Goal: Task Accomplishment & Management: Complete application form

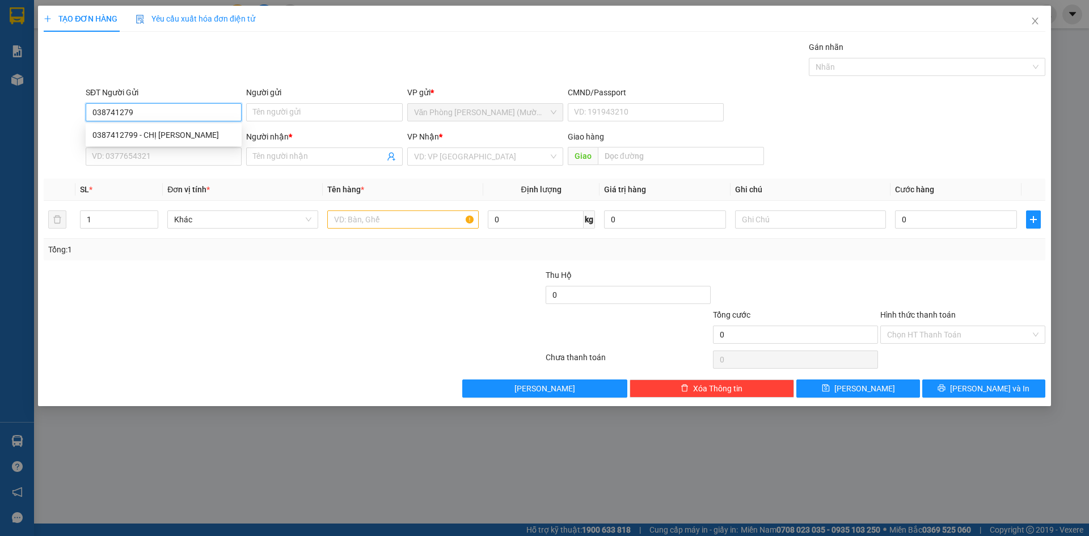
type input "0387412799"
drag, startPoint x: 164, startPoint y: 133, endPoint x: 174, endPoint y: 146, distance: 15.8
click at [166, 133] on div "0387412799 - CHỊ [PERSON_NAME]" at bounding box center [163, 135] width 142 height 12
type input "CHỊ [PERSON_NAME]"
type input "0387412799"
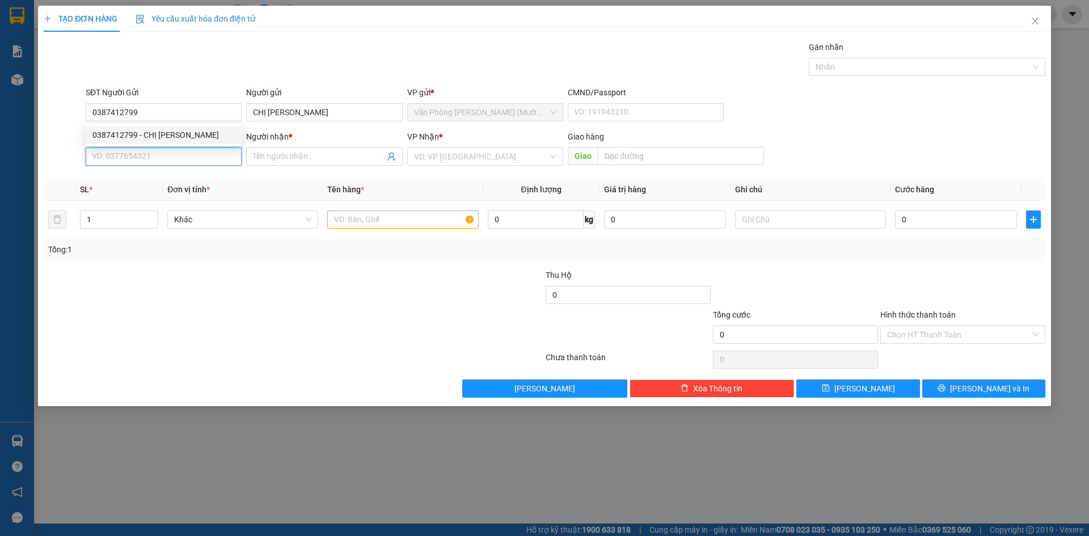
click at [181, 161] on input "SĐT Người Nhận" at bounding box center [164, 156] width 156 height 18
type input "0901178608"
click at [159, 175] on div "0901178608 - CHI" at bounding box center [163, 179] width 142 height 12
type input "CHI"
type input "0901178608"
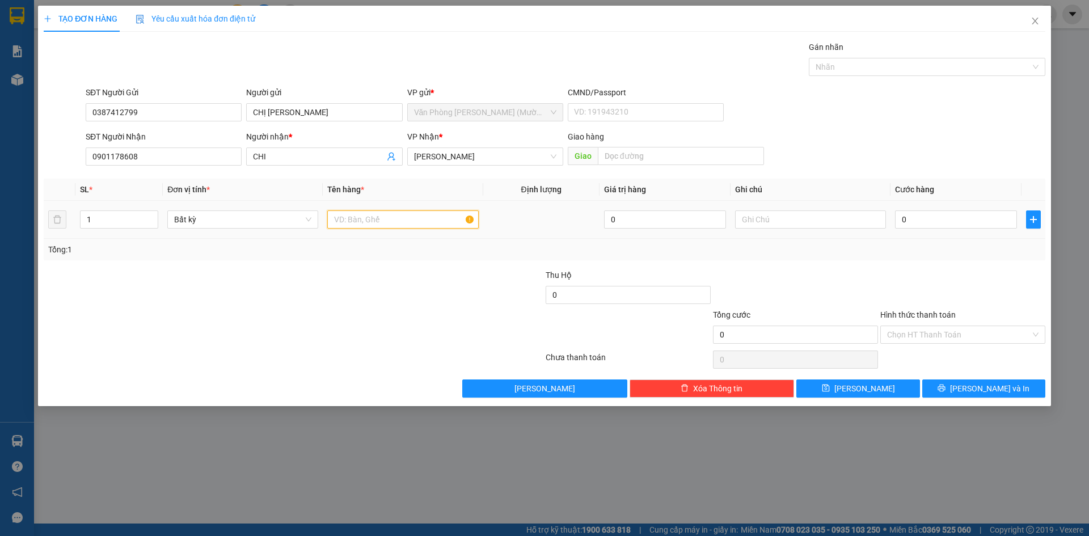
click at [396, 214] on input "text" at bounding box center [402, 219] width 151 height 18
type input "1 TX"
click at [927, 220] on input "0" at bounding box center [956, 219] width 122 height 18
type input "5"
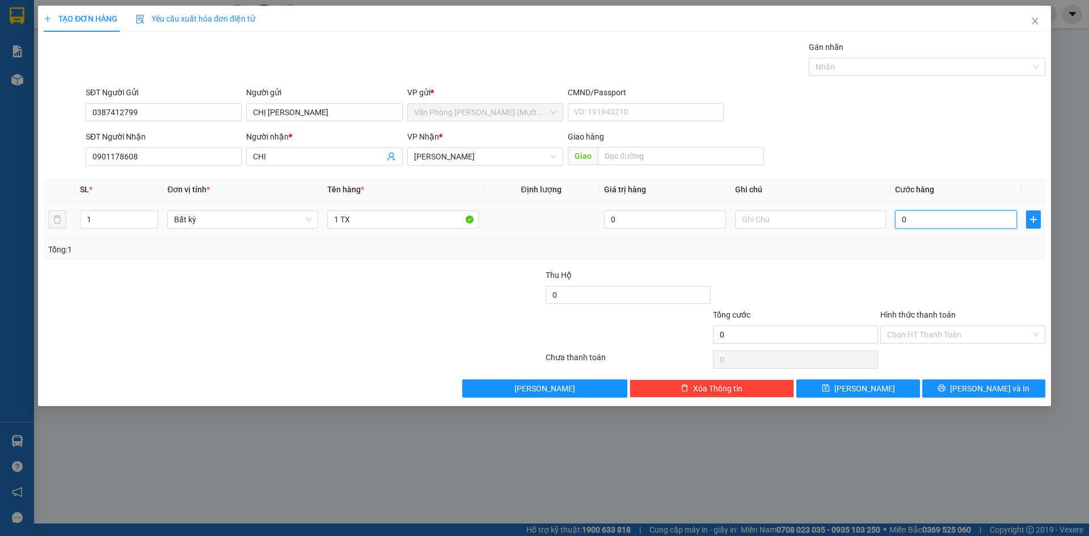
type input "5"
type input "50"
type input "50.000"
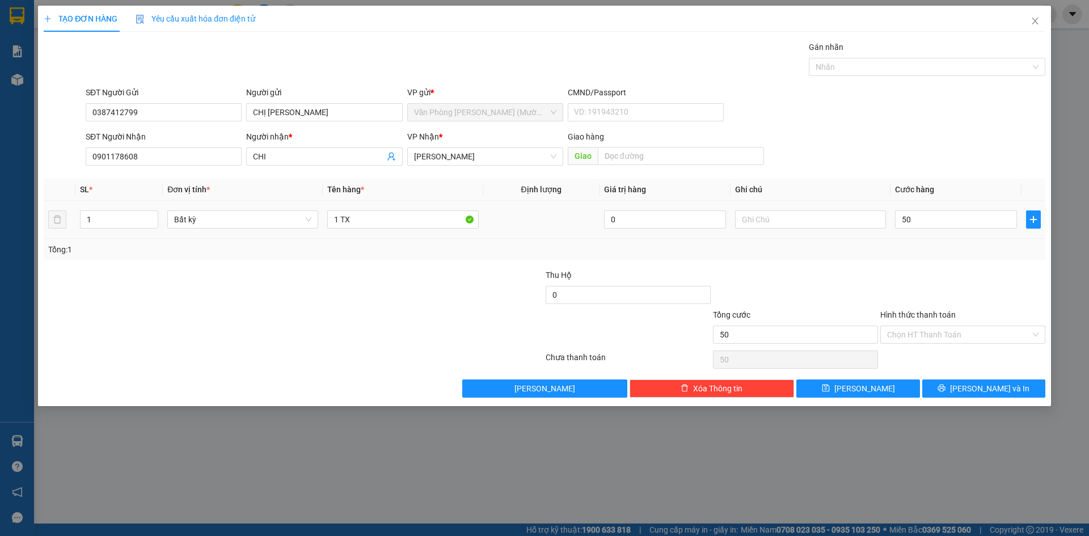
type input "50.000"
click at [926, 256] on div "Tổng: 1" at bounding box center [545, 250] width 1002 height 22
click at [941, 390] on button "[PERSON_NAME] và In" at bounding box center [983, 388] width 123 height 18
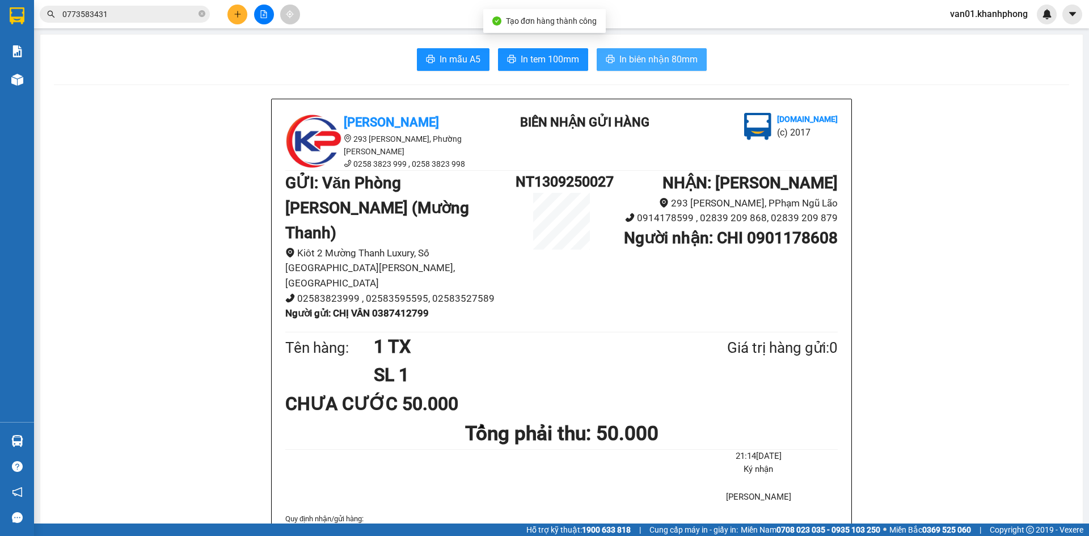
click at [662, 53] on span "In biên nhận 80mm" at bounding box center [658, 59] width 78 height 14
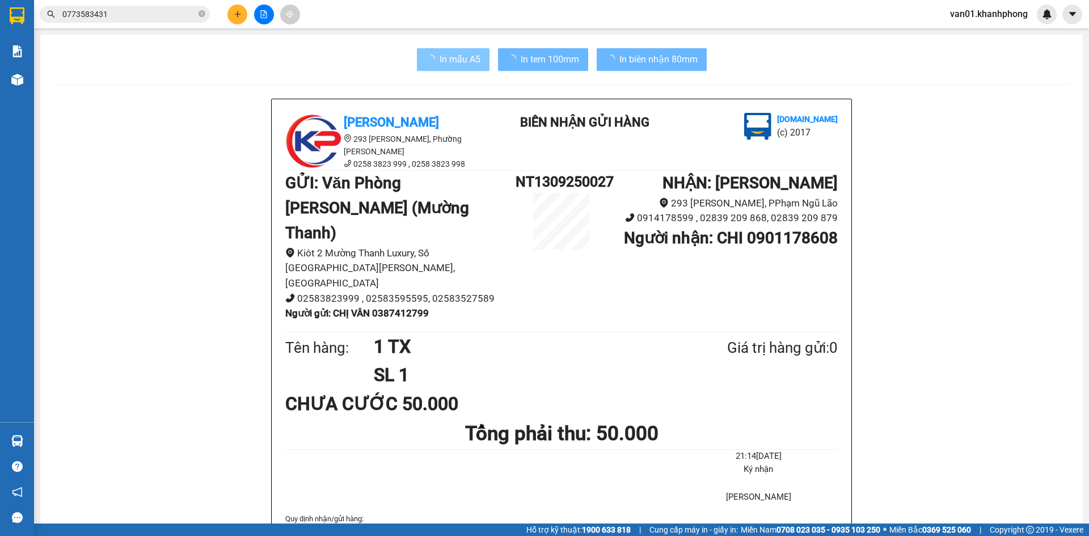
click at [440, 59] on span "In mẫu A5" at bounding box center [460, 59] width 41 height 14
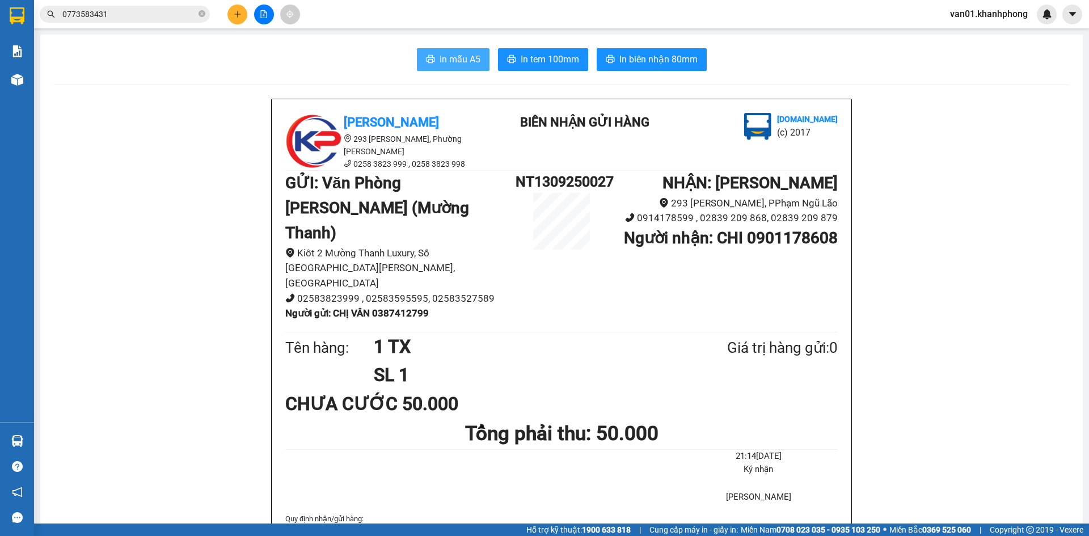
click at [441, 58] on span "In mẫu A5" at bounding box center [460, 59] width 41 height 14
click at [233, 20] on button at bounding box center [237, 15] width 20 height 20
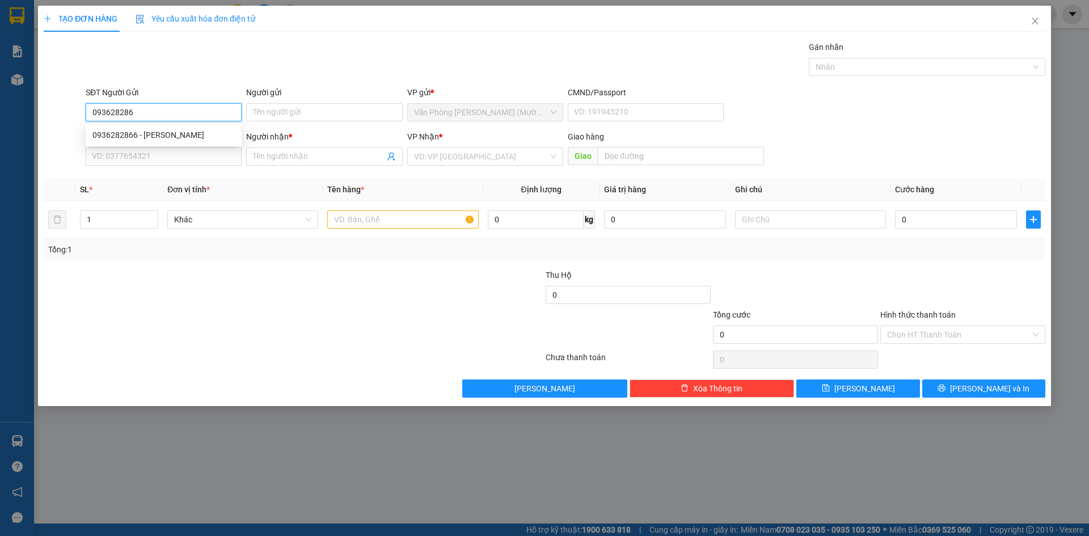
type input "0936282866"
click at [185, 134] on div "0936282866 - [PERSON_NAME]" at bounding box center [163, 135] width 142 height 12
type input "[PERSON_NAME]"
type input "0936282866"
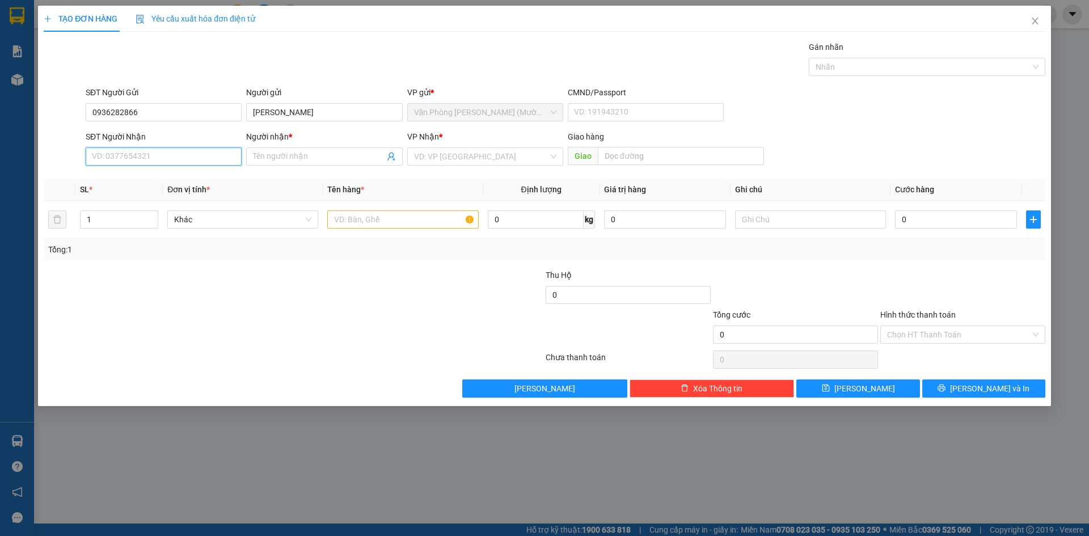
click at [178, 157] on input "SĐT Người Nhận" at bounding box center [164, 156] width 156 height 18
click at [273, 113] on input "[PERSON_NAME]" at bounding box center [324, 112] width 156 height 18
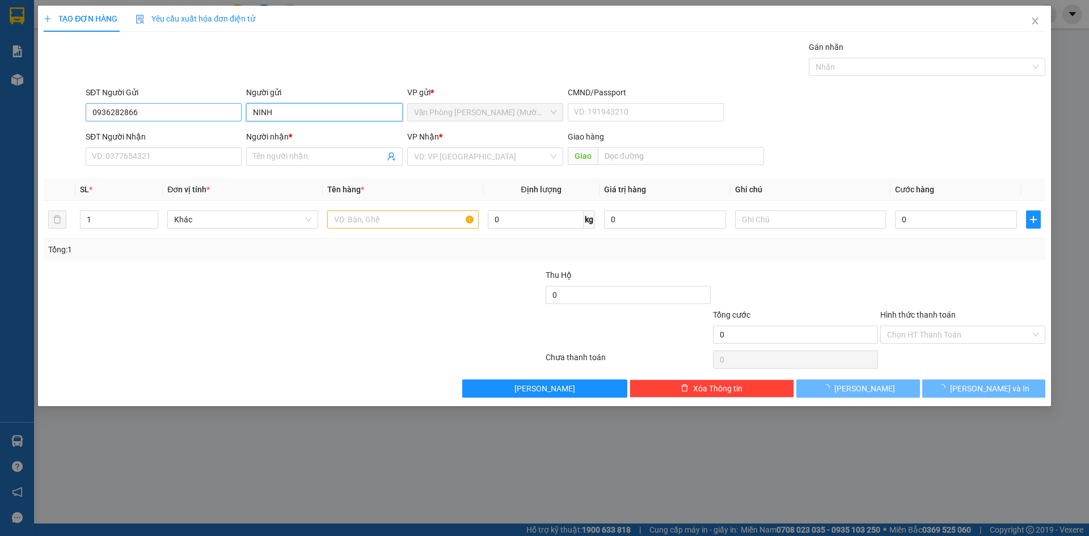
type input "NINH"
click at [102, 110] on input "0936282866" at bounding box center [164, 112] width 156 height 18
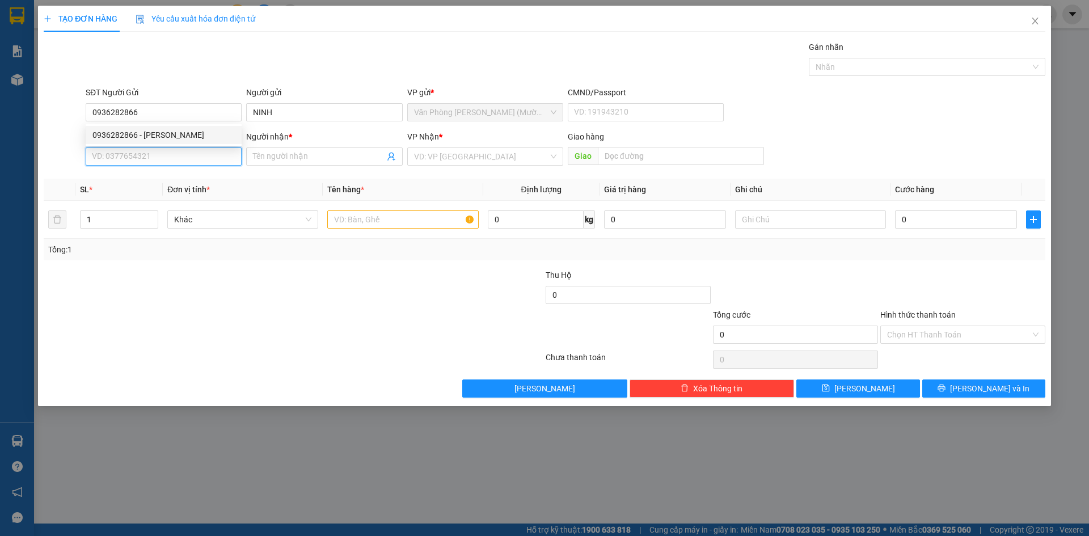
click at [142, 155] on input "SĐT Người Nhận" at bounding box center [164, 156] width 156 height 18
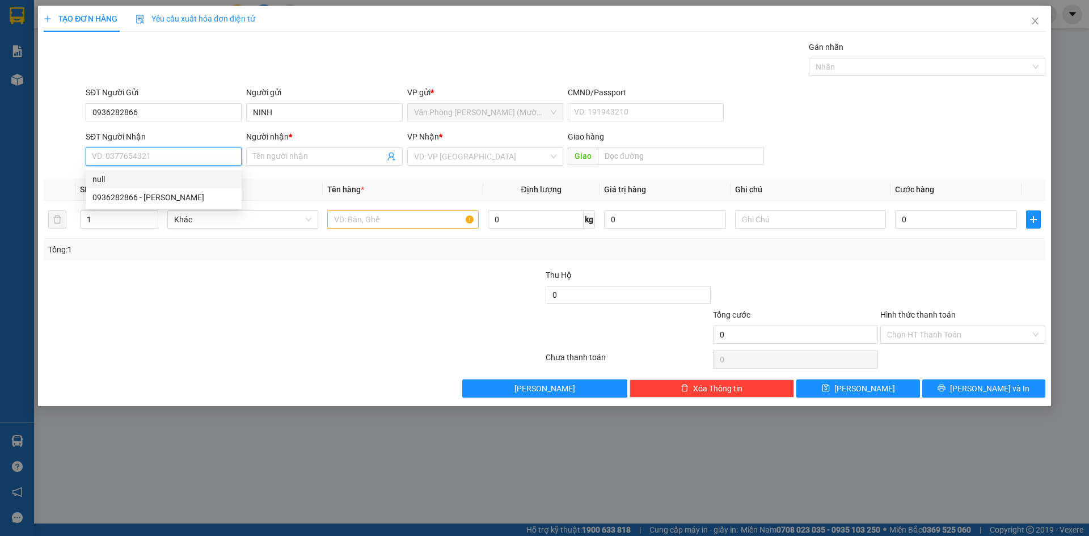
paste input "0936282866"
type input "0936282866"
click at [259, 157] on input "Người nhận *" at bounding box center [318, 156] width 131 height 12
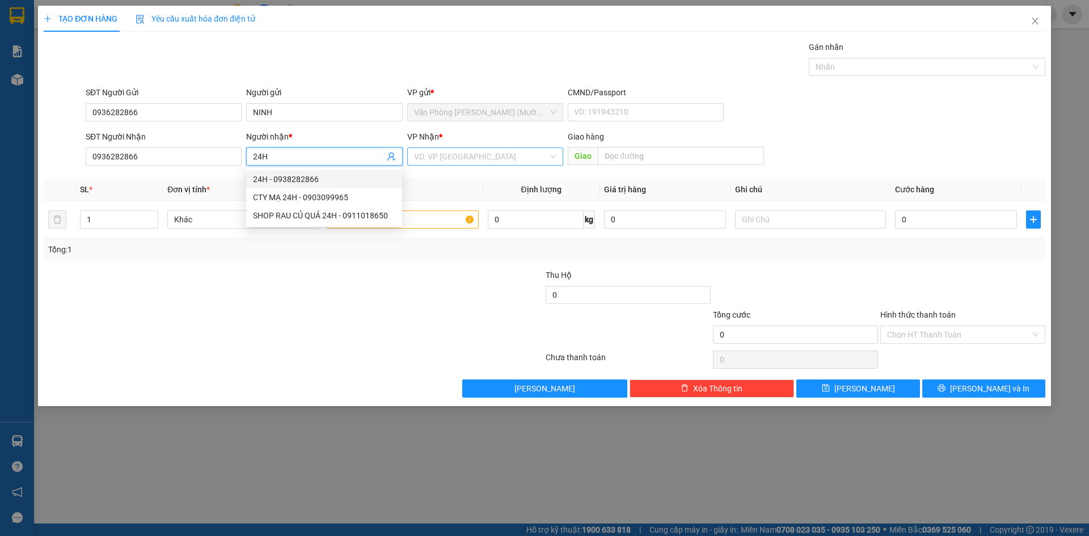
type input "24H"
click at [472, 161] on input "search" at bounding box center [481, 156] width 134 height 17
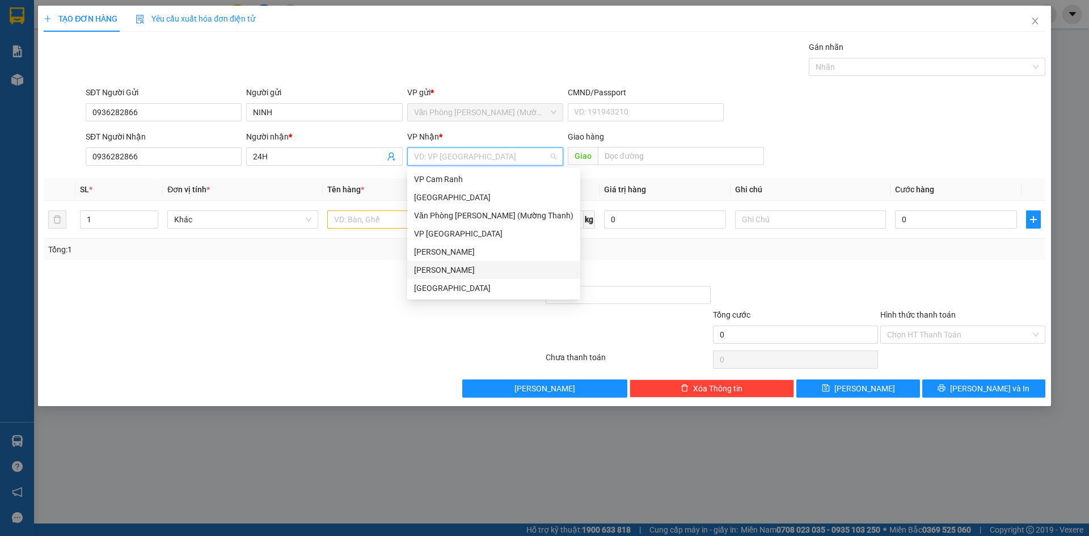
click at [457, 271] on div "[PERSON_NAME]" at bounding box center [493, 270] width 159 height 12
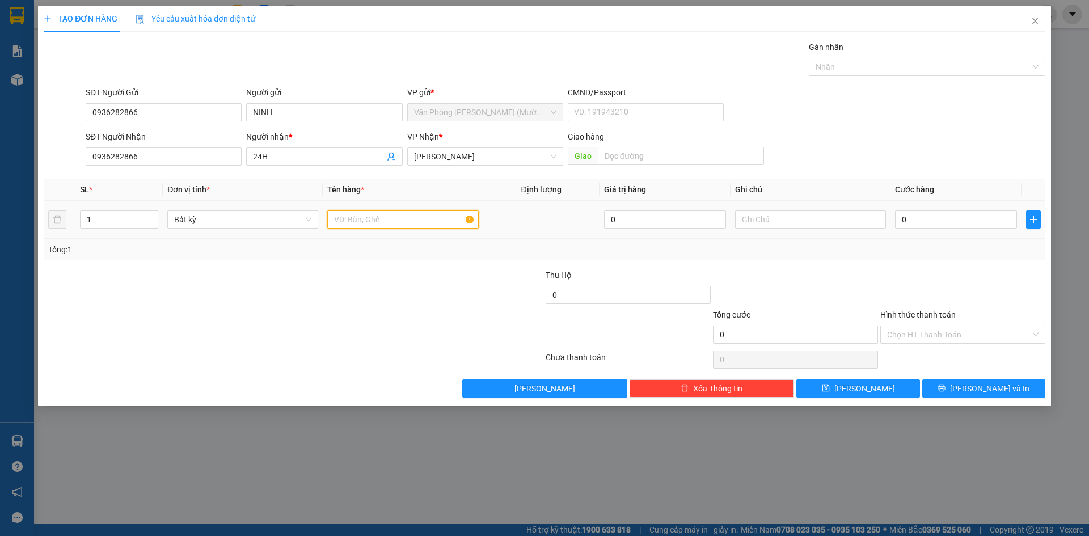
click at [396, 217] on input "text" at bounding box center [402, 219] width 151 height 18
click at [118, 219] on input "1" at bounding box center [119, 219] width 77 height 17
click at [117, 219] on input "1" at bounding box center [119, 219] width 77 height 17
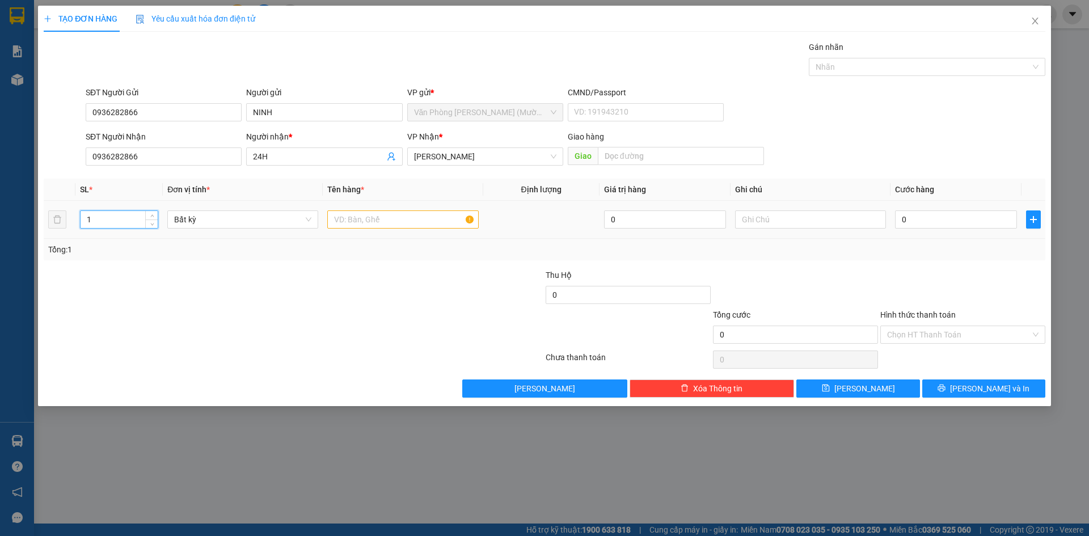
click at [117, 219] on input "1" at bounding box center [119, 219] width 77 height 17
type input "4"
click at [362, 222] on input "text" at bounding box center [402, 219] width 151 height 18
type input "TG"
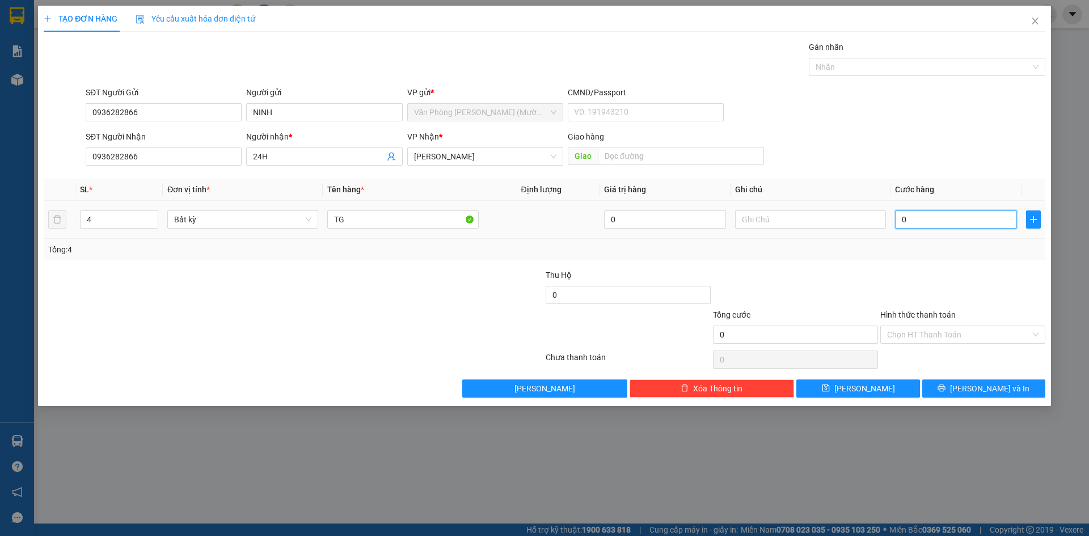
click at [935, 222] on input "0" at bounding box center [956, 219] width 122 height 18
type input "2"
type input "22"
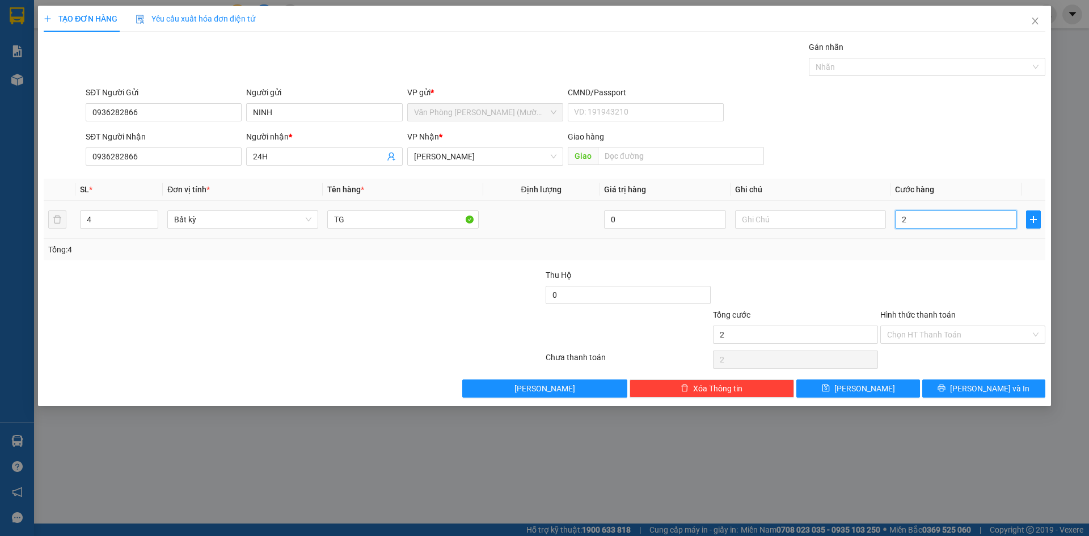
type input "22"
type input "220"
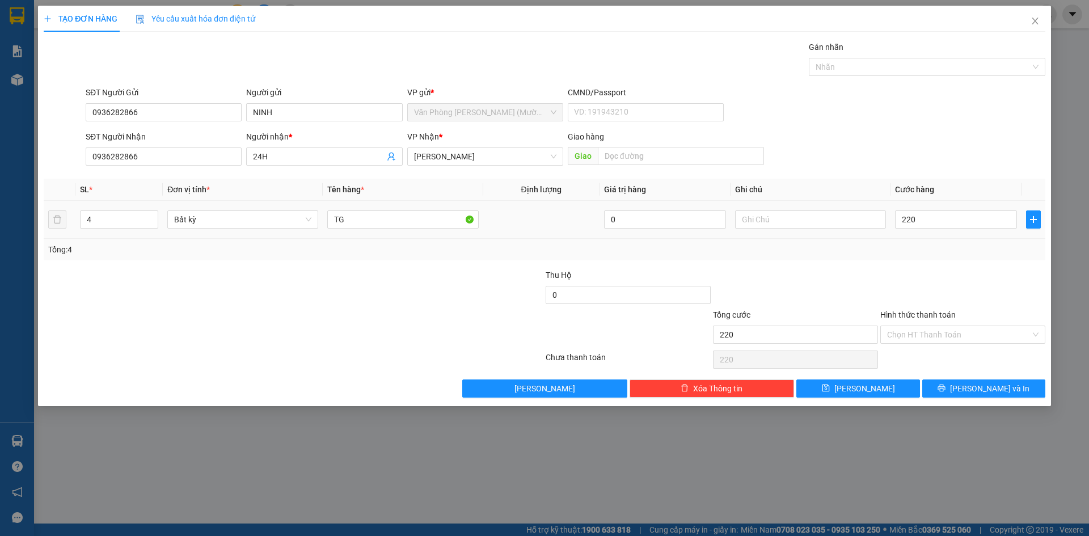
type input "220.000"
click at [925, 278] on div at bounding box center [962, 289] width 167 height 40
click at [949, 336] on input "Hình thức thanh toán" at bounding box center [958, 334] width 143 height 17
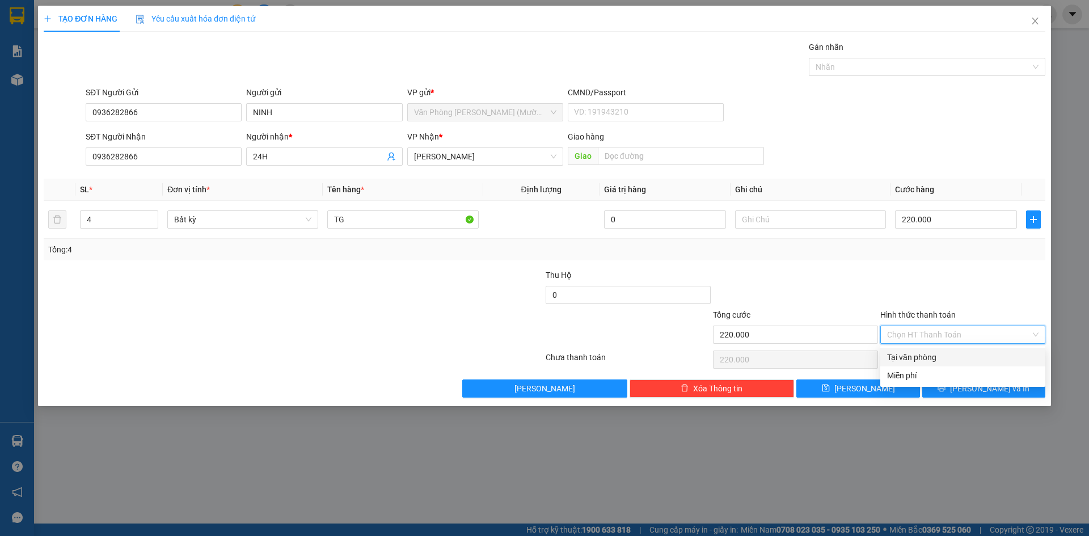
click at [916, 355] on div "Tại văn phòng" at bounding box center [962, 357] width 151 height 12
type input "0"
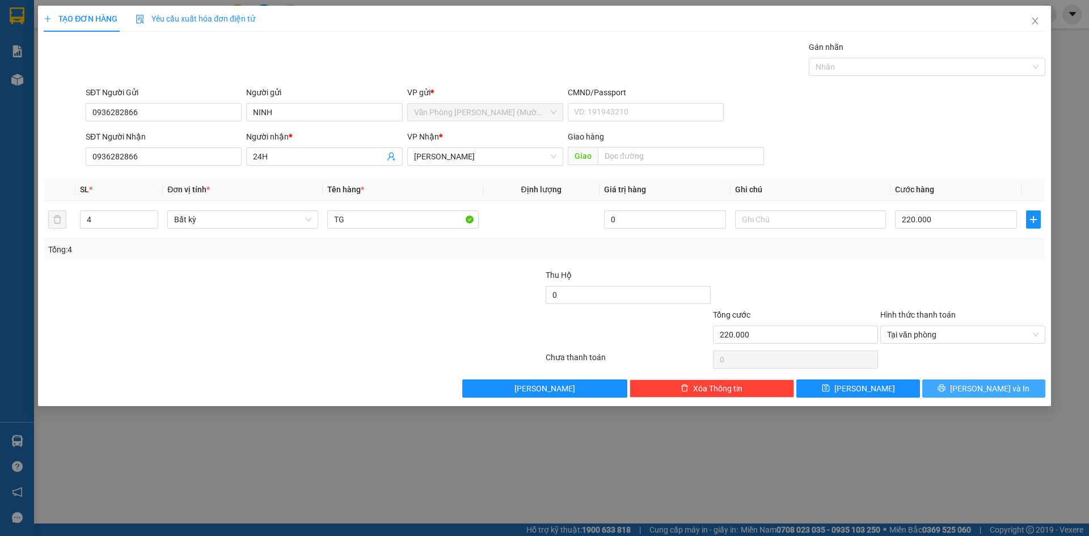
click at [956, 387] on button "[PERSON_NAME] và In" at bounding box center [983, 388] width 123 height 18
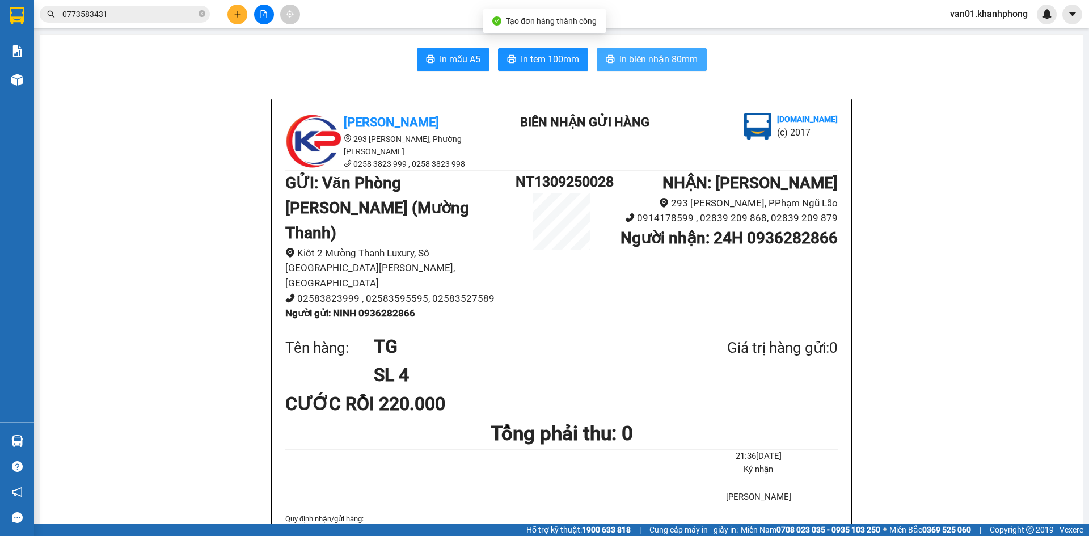
click at [648, 64] on span "In biên nhận 80mm" at bounding box center [658, 59] width 78 height 14
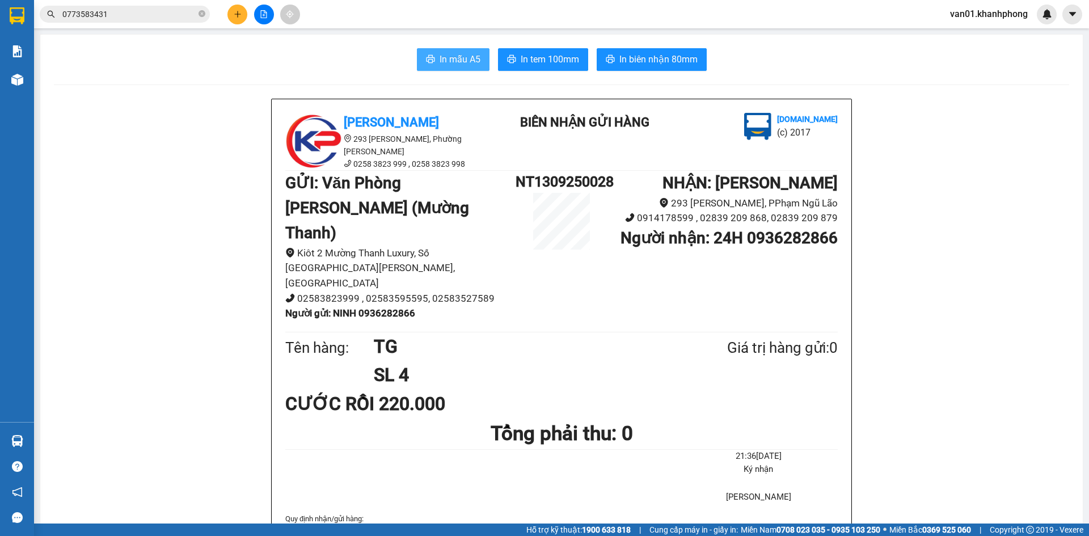
click at [463, 62] on span "In mẫu A5" at bounding box center [460, 59] width 41 height 14
click at [381, 307] on b "Người gửi : NINH 0936282866" at bounding box center [350, 312] width 130 height 11
copy b "0936282866"
click at [239, 15] on icon "plus" at bounding box center [238, 14] width 8 height 8
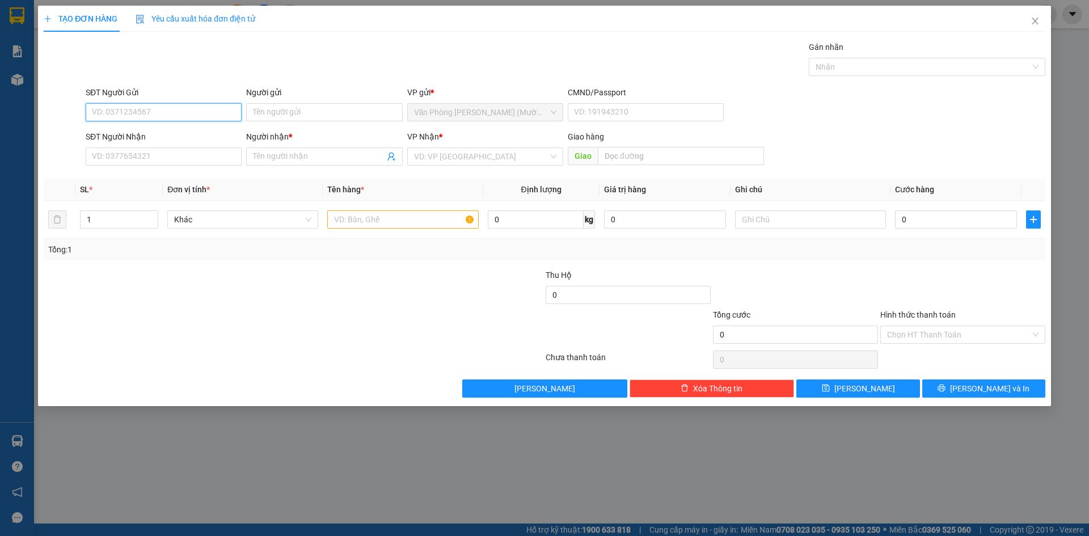
paste input "0936282866"
type input "0936282866"
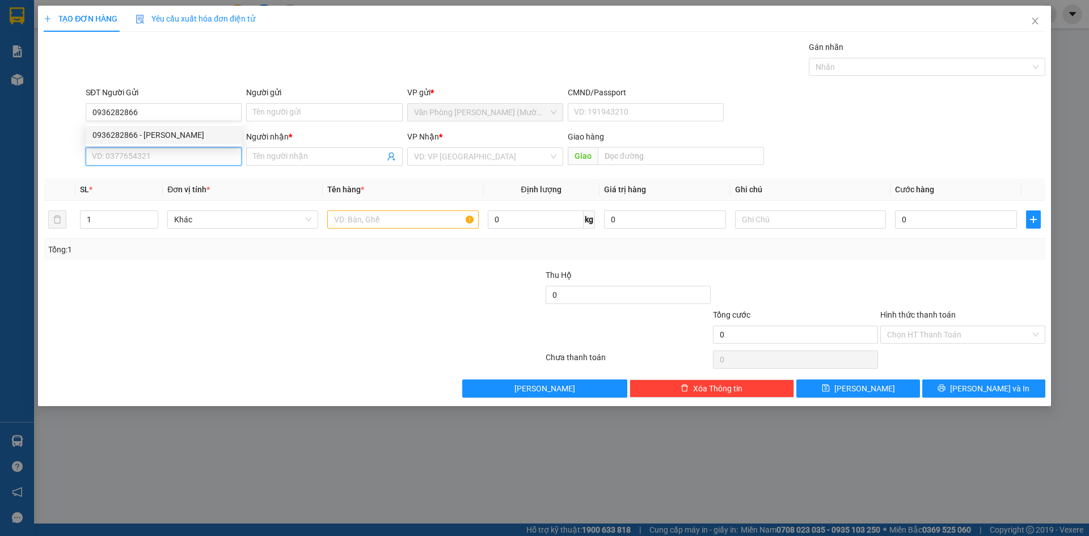
click at [185, 155] on input "SĐT Người Nhận" at bounding box center [164, 156] width 156 height 18
paste input "0936282866"
type input "0936282866"
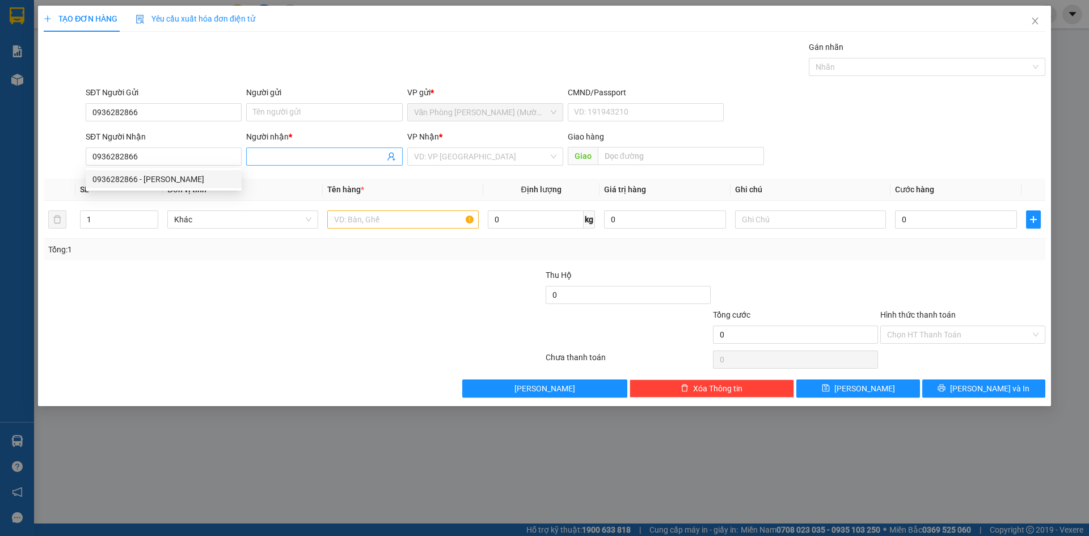
click at [324, 152] on input "Người nhận *" at bounding box center [318, 156] width 131 height 12
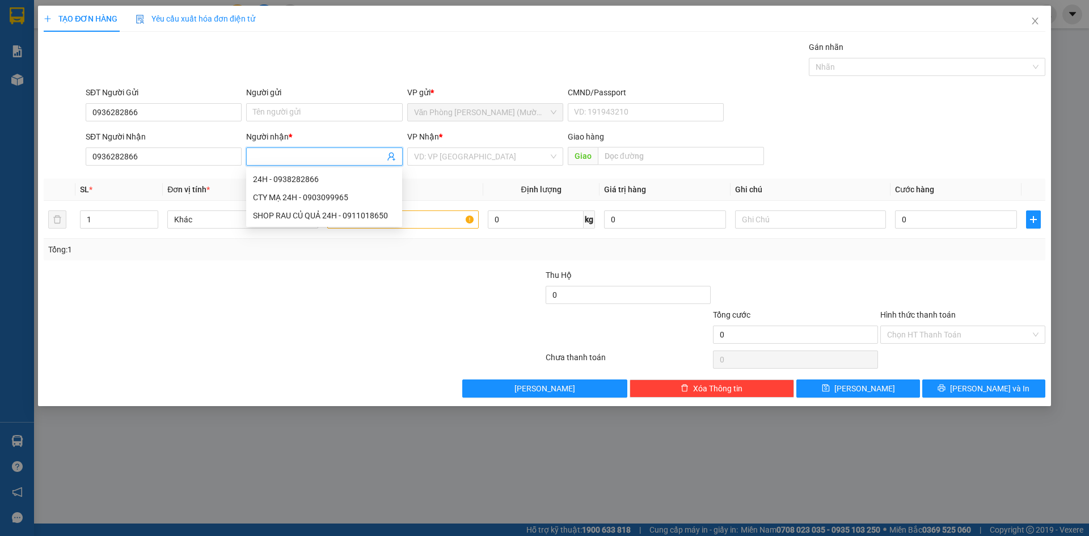
type input "D"
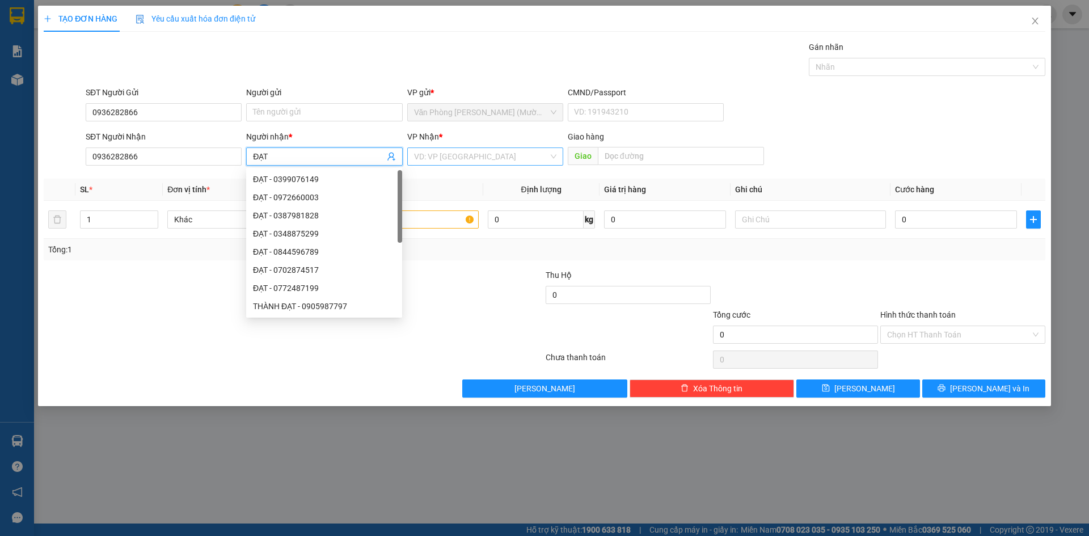
type input "ĐẠT"
click at [466, 157] on input "search" at bounding box center [481, 156] width 134 height 17
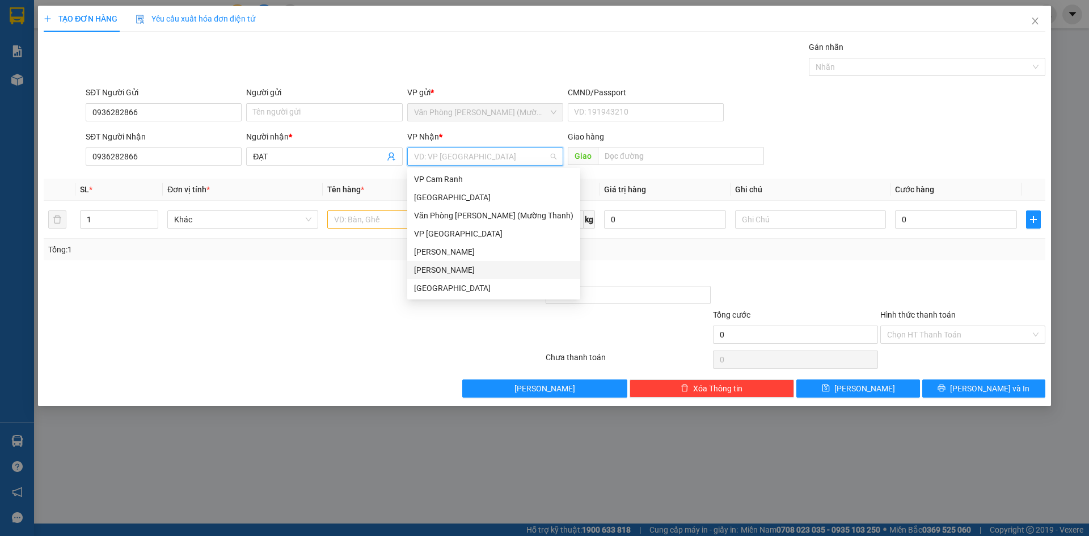
click at [467, 266] on div "[PERSON_NAME]" at bounding box center [493, 270] width 159 height 12
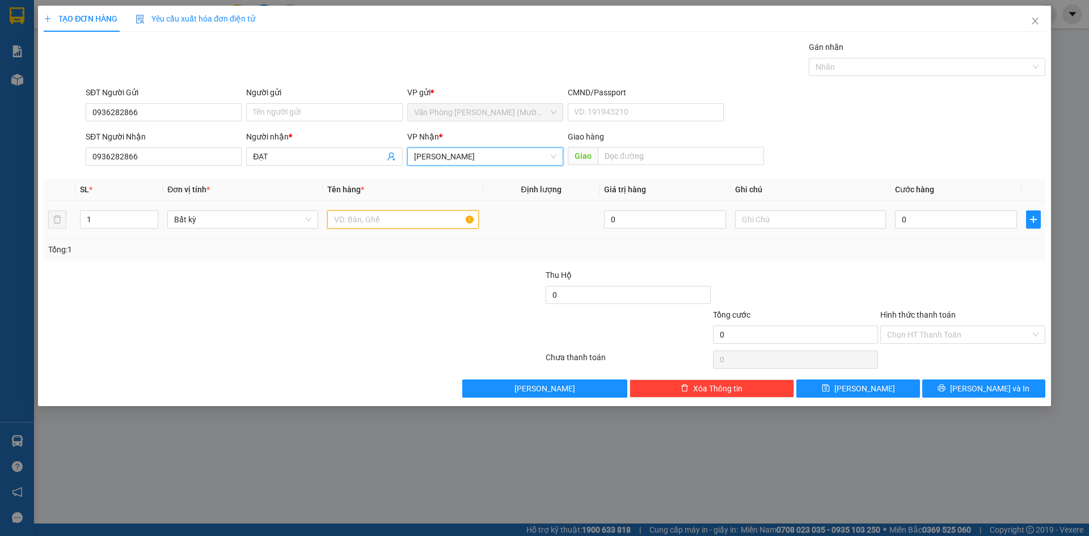
click at [395, 220] on input "text" at bounding box center [402, 219] width 151 height 18
type input "1 TG"
click at [895, 214] on input "0" at bounding box center [956, 219] width 122 height 18
click at [908, 216] on input "0" at bounding box center [956, 219] width 122 height 18
type input "02"
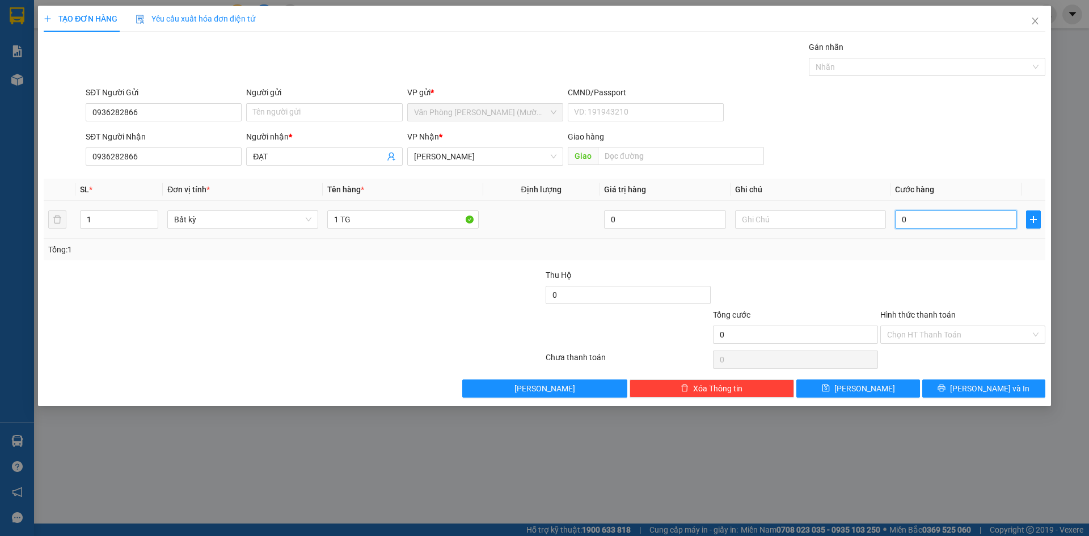
type input "2"
type input "020"
type input "20"
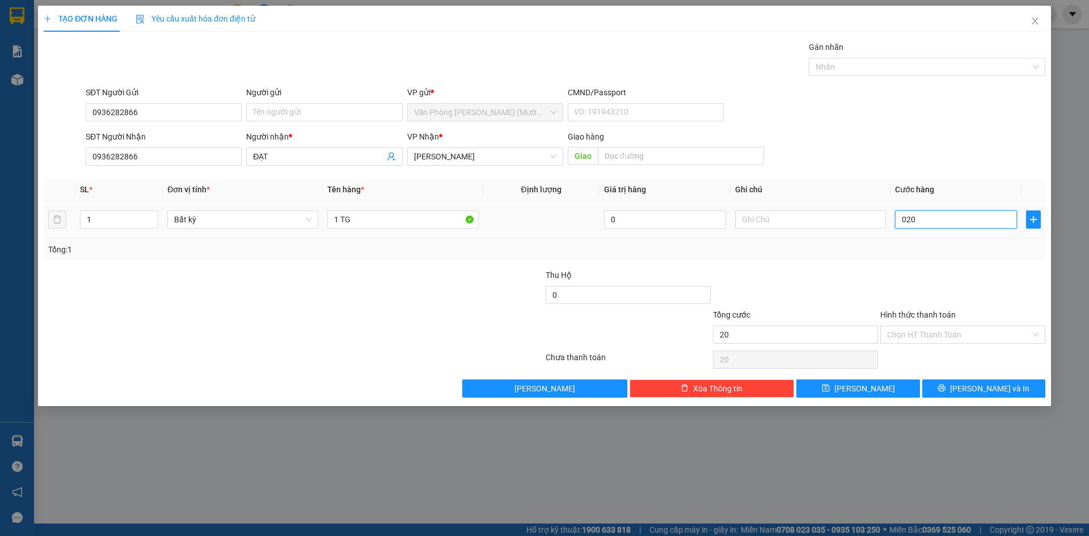
click at [908, 216] on input "020" at bounding box center [956, 219] width 122 height 18
type input "2"
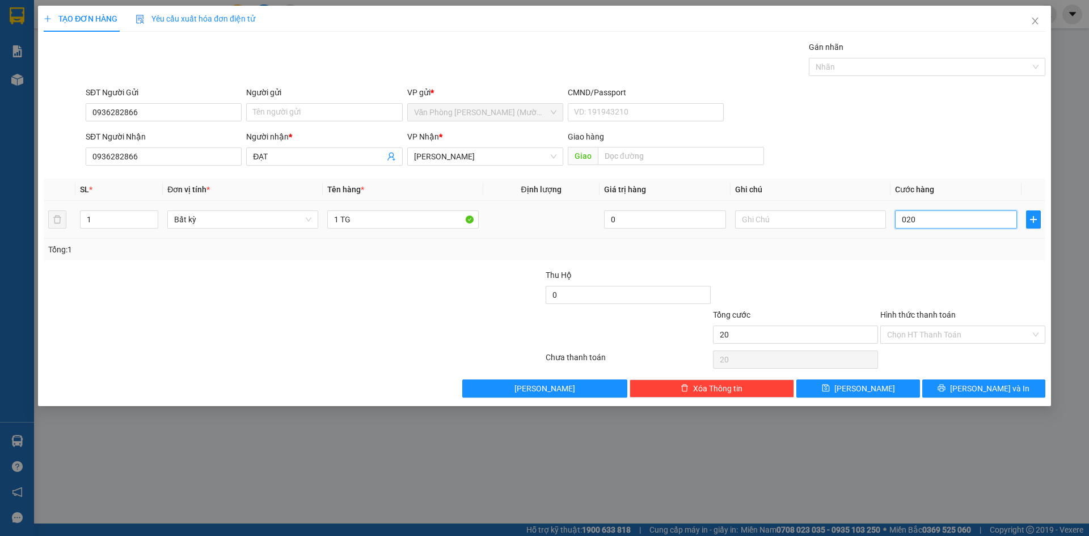
type input "2"
type input "20"
type input "20.000"
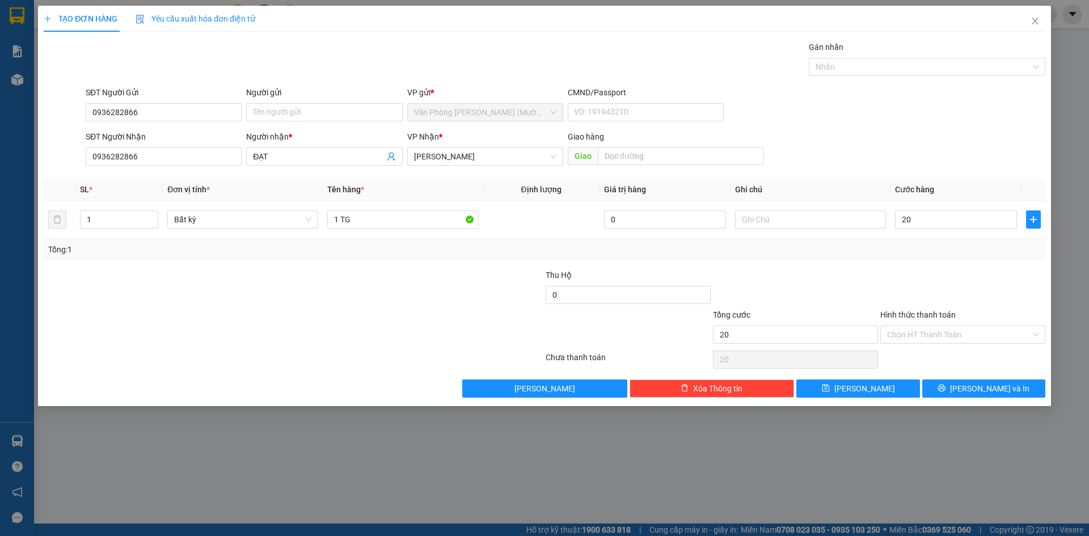
type input "20.000"
click at [921, 282] on div at bounding box center [962, 289] width 167 height 40
click at [926, 339] on input "Hình thức thanh toán" at bounding box center [958, 334] width 143 height 17
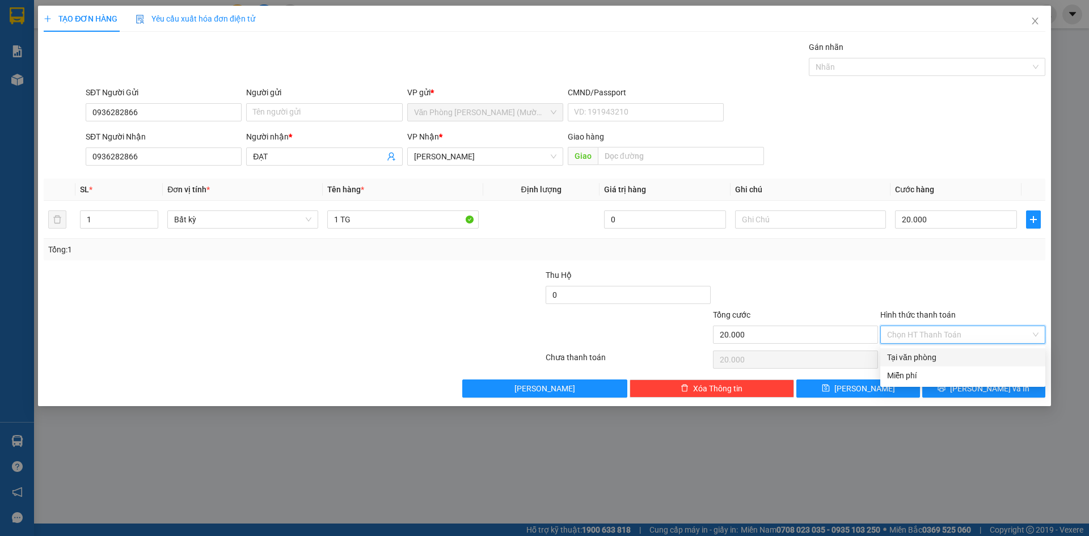
click at [923, 356] on div "Tại văn phòng" at bounding box center [962, 357] width 151 height 12
type input "0"
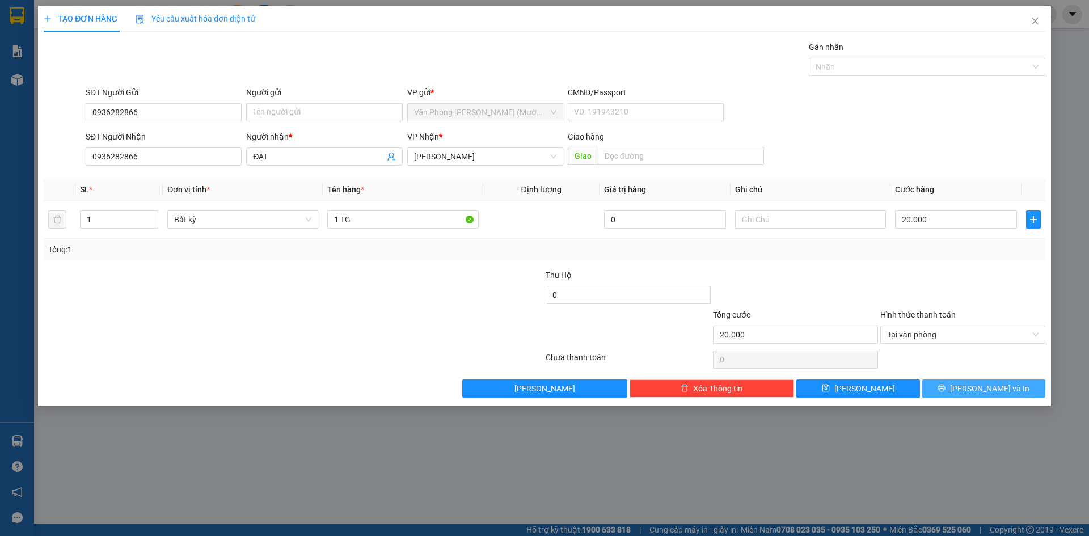
click at [952, 386] on button "[PERSON_NAME] và In" at bounding box center [983, 388] width 123 height 18
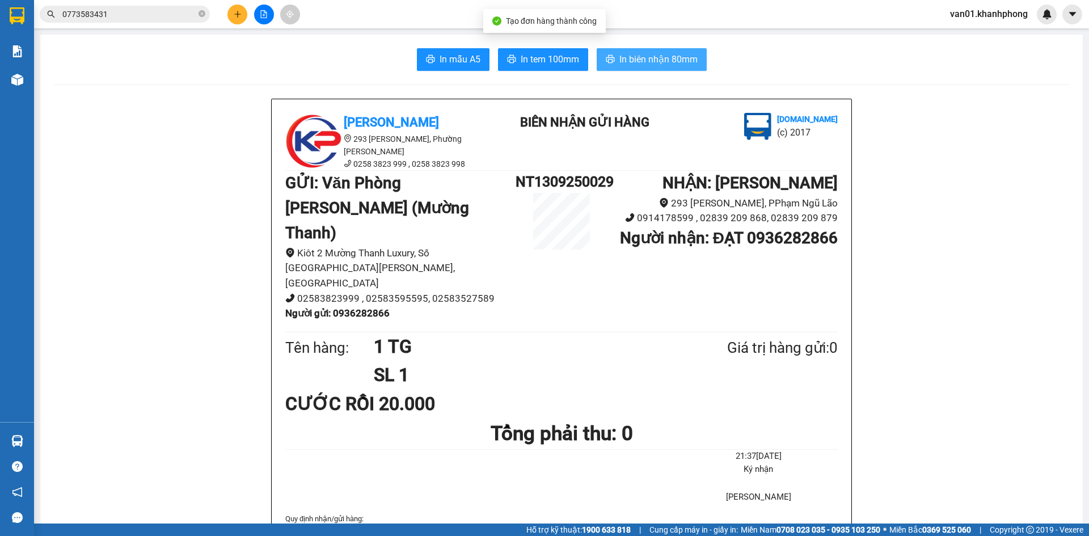
click at [649, 65] on span "In biên nhận 80mm" at bounding box center [658, 59] width 78 height 14
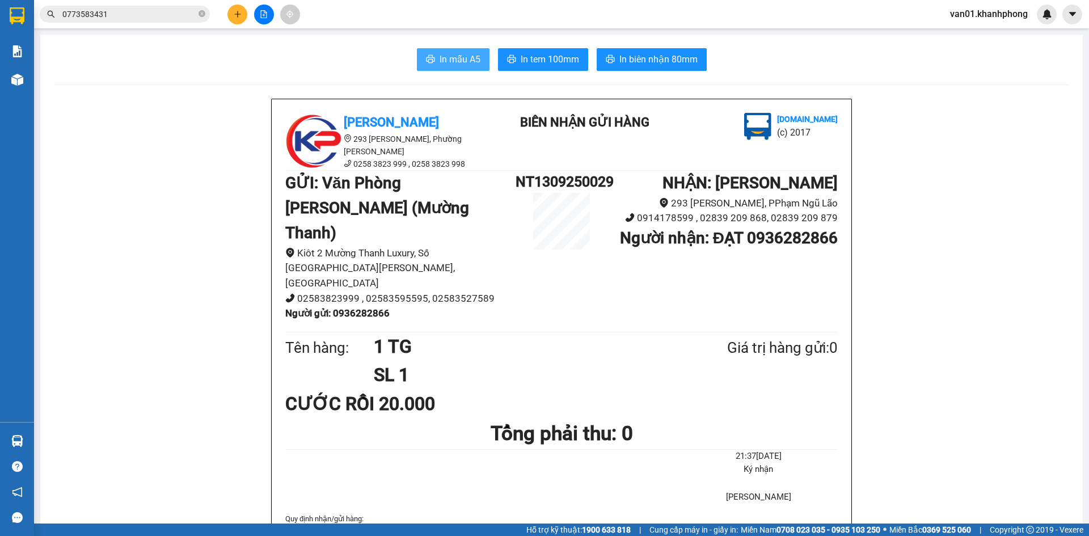
click at [462, 66] on span "In mẫu A5" at bounding box center [460, 59] width 41 height 14
click at [235, 12] on icon "plus" at bounding box center [238, 14] width 8 height 8
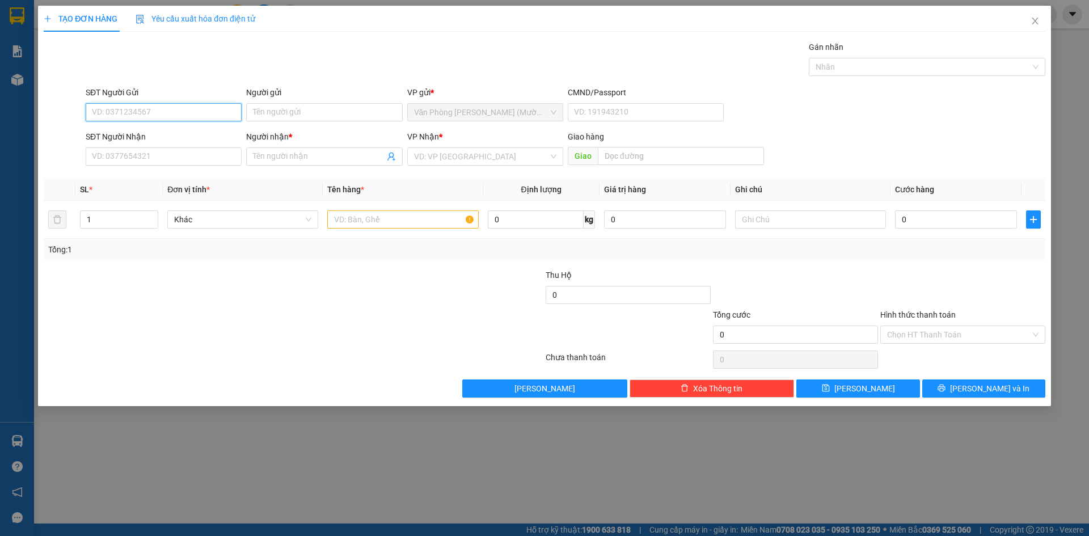
paste input "0936282866"
type input "0936282866"
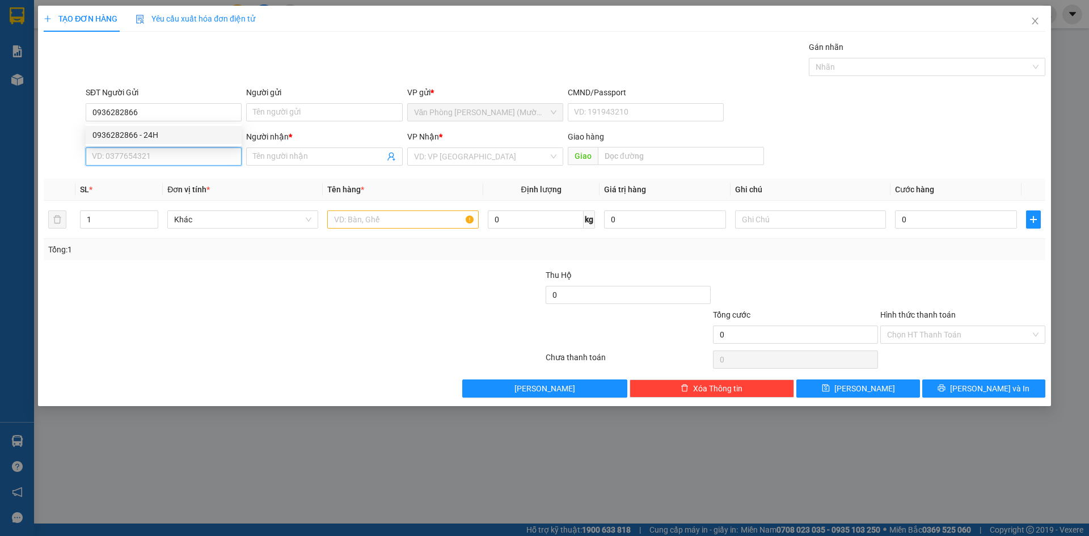
click at [171, 157] on input "SĐT Người Nhận" at bounding box center [164, 156] width 156 height 18
paste input "0936282866"
type input "0936282866"
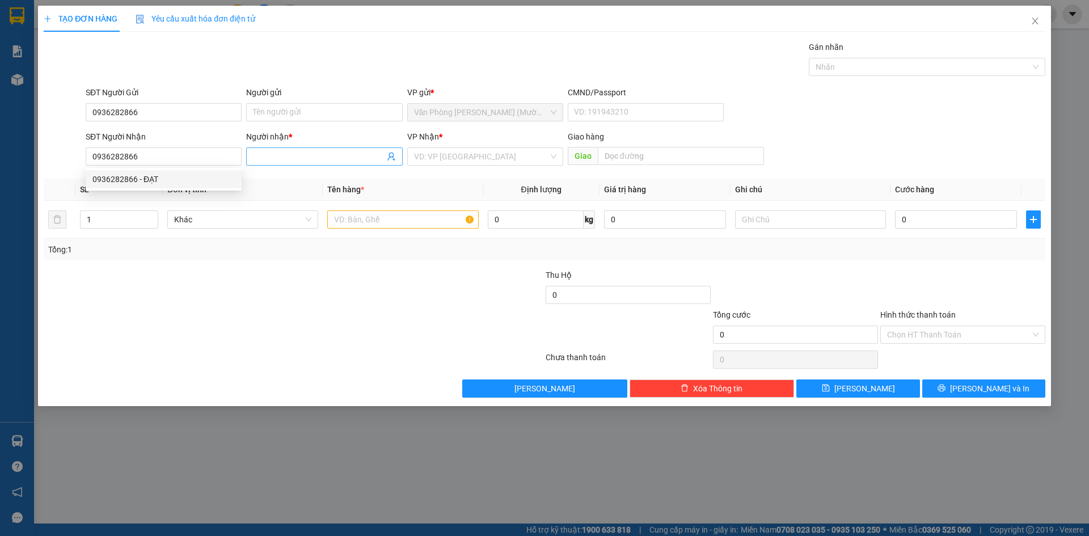
click at [293, 155] on input "Người nhận *" at bounding box center [318, 156] width 131 height 12
type input "231"
click at [378, 219] on input "text" at bounding box center [402, 219] width 151 height 18
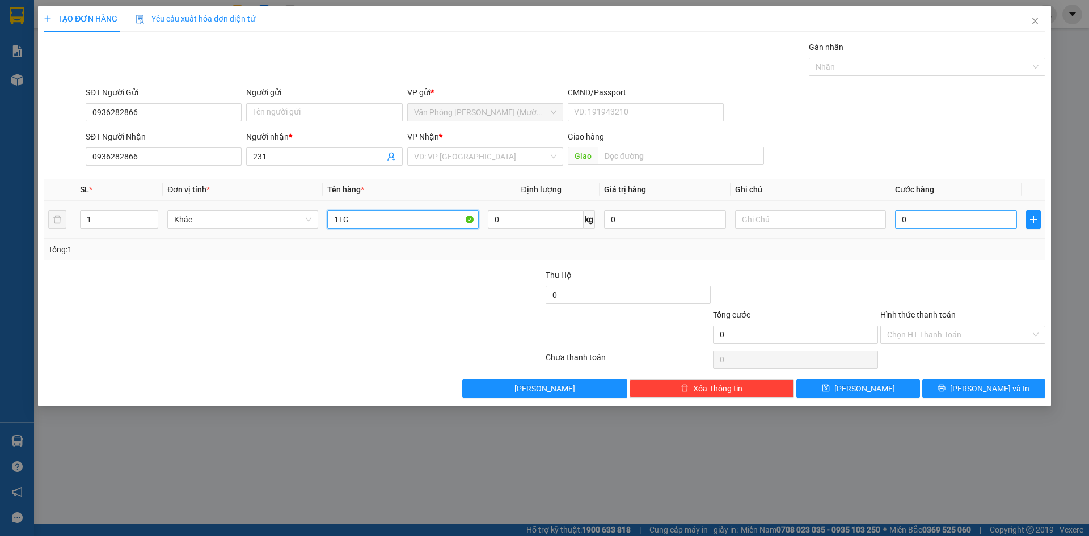
type input "1TG"
click at [922, 221] on input "0" at bounding box center [956, 219] width 122 height 18
type input "4"
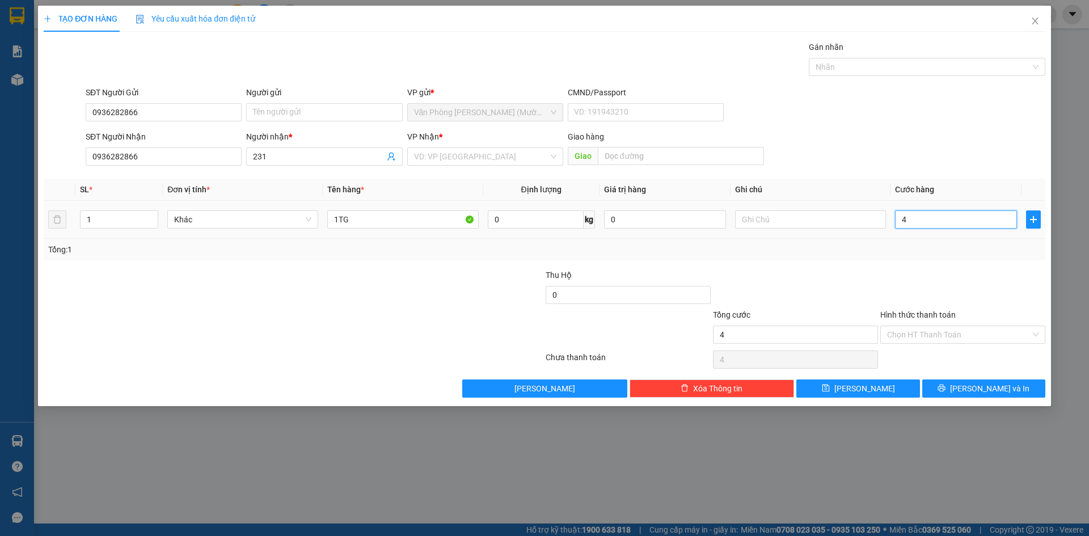
type input "40"
type input "40.000"
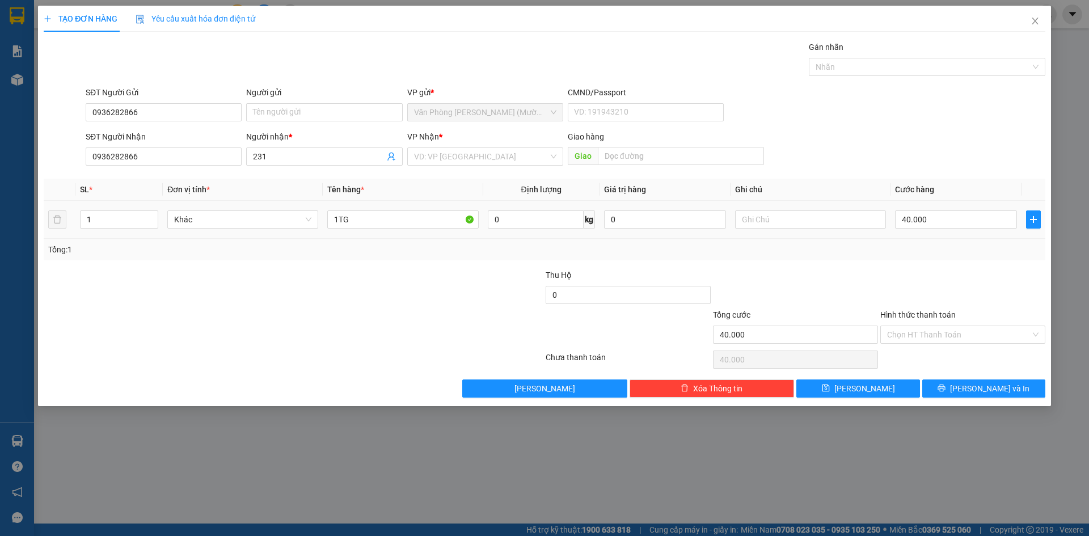
click at [920, 270] on div at bounding box center [962, 289] width 167 height 40
click at [931, 337] on input "Hình thức thanh toán" at bounding box center [958, 334] width 143 height 17
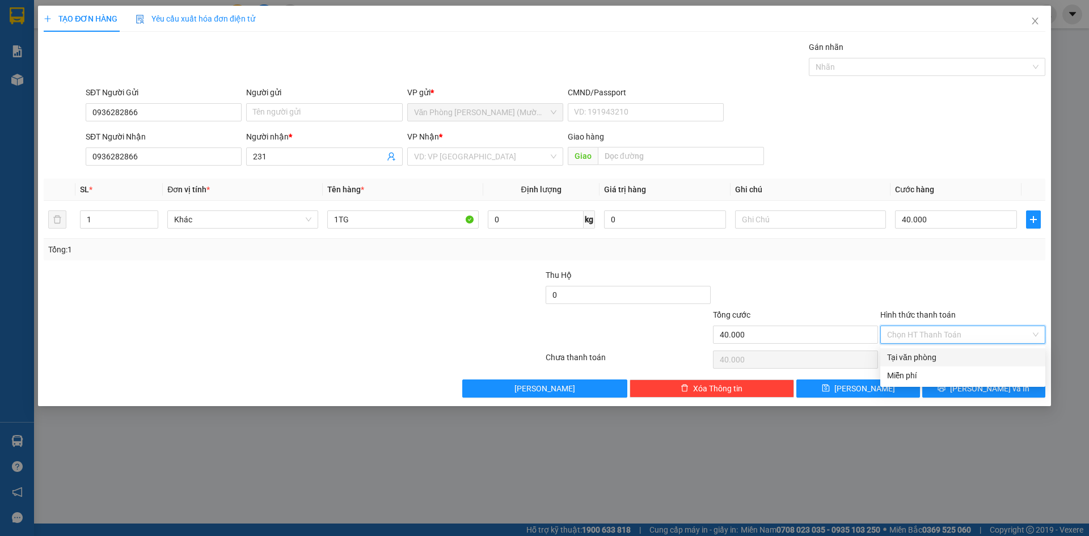
click at [925, 353] on div "Tại văn phòng" at bounding box center [962, 357] width 151 height 12
type input "0"
click at [498, 150] on input "search" at bounding box center [481, 156] width 134 height 17
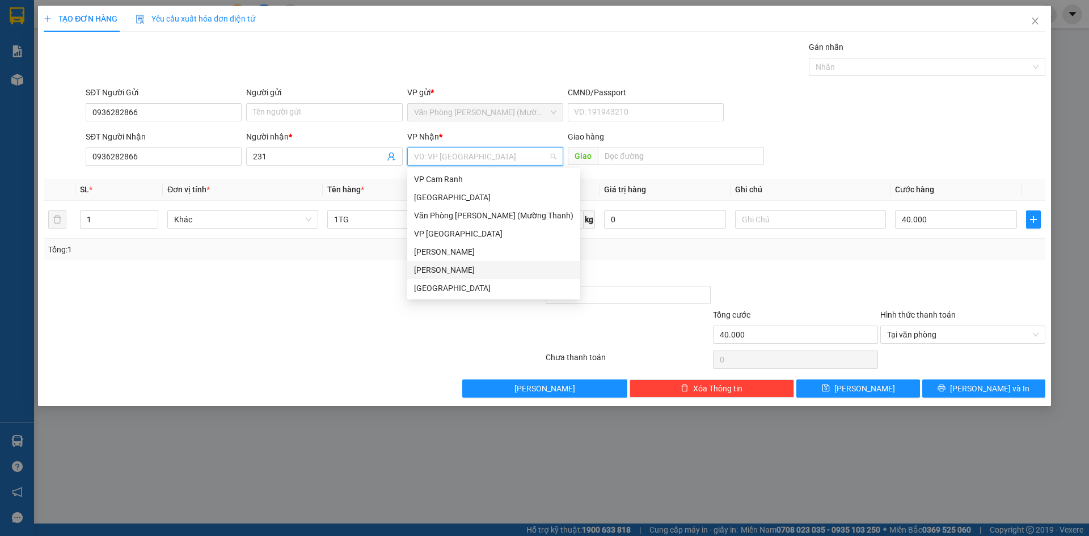
click at [457, 269] on div "[PERSON_NAME]" at bounding box center [493, 270] width 159 height 12
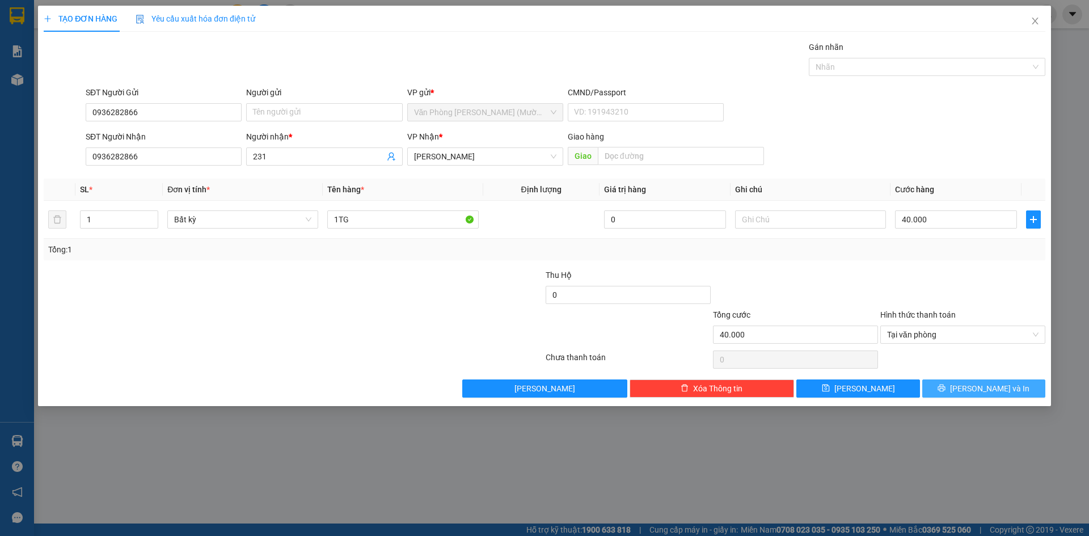
click at [956, 386] on button "[PERSON_NAME] và In" at bounding box center [983, 388] width 123 height 18
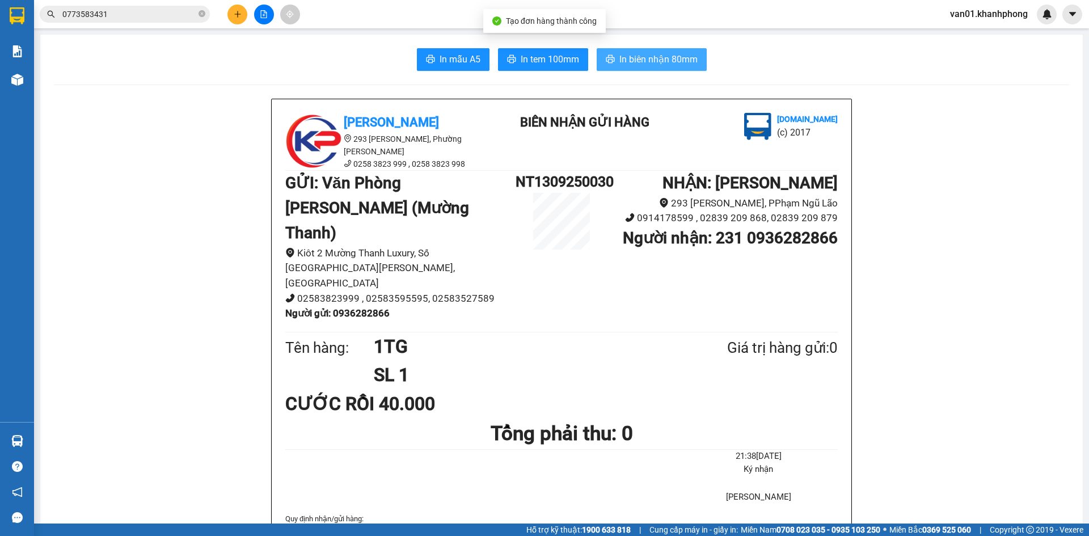
drag, startPoint x: 672, startPoint y: 53, endPoint x: 688, endPoint y: 111, distance: 60.0
click at [672, 53] on span "In biên nhận 80mm" at bounding box center [658, 59] width 78 height 14
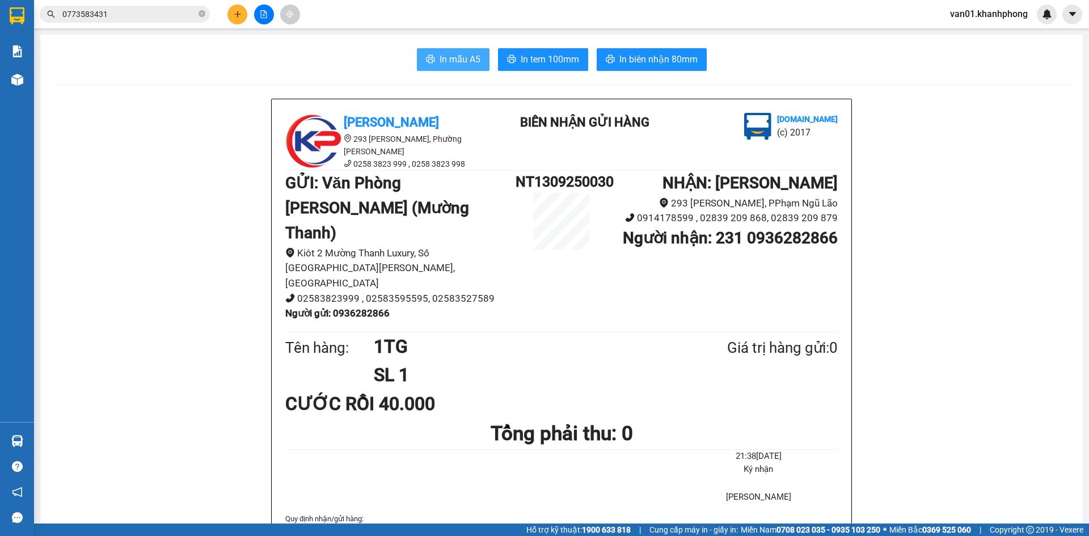
click at [455, 55] on span "In mẫu A5" at bounding box center [460, 59] width 41 height 14
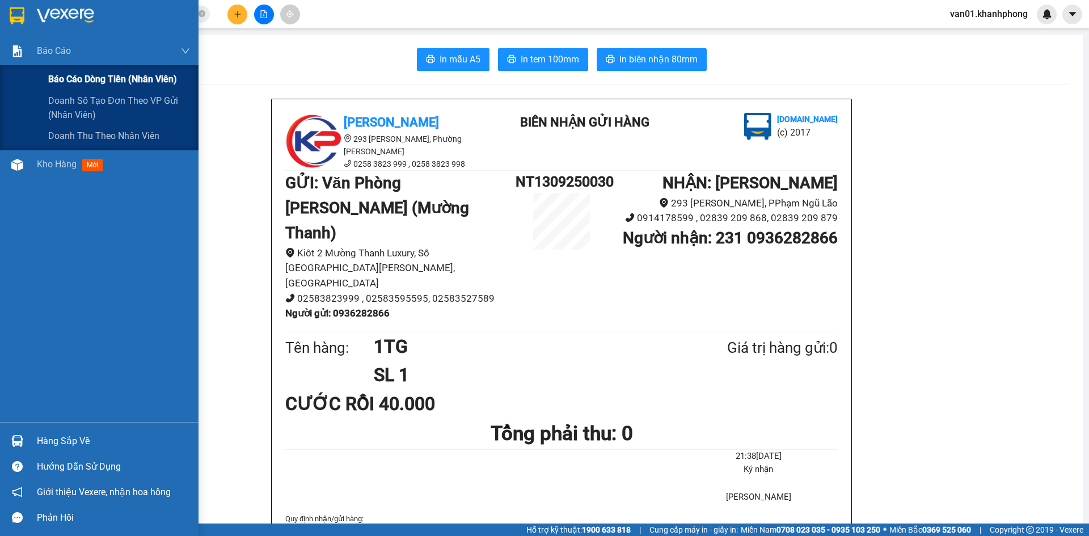
click at [54, 77] on span "Báo cáo dòng tiền (nhân viên)" at bounding box center [112, 79] width 129 height 14
